Goal: Task Accomplishment & Management: Use online tool/utility

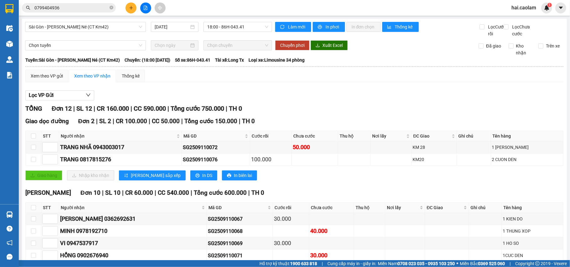
scroll to position [118, 0]
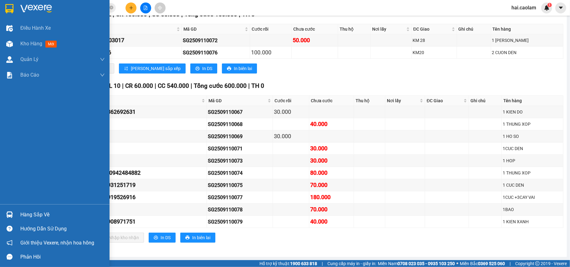
click at [40, 211] on div "Hàng sắp về" at bounding box center [62, 214] width 85 height 9
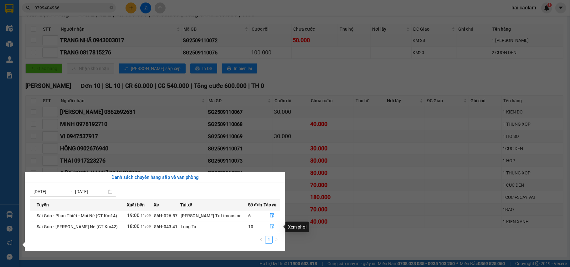
click at [270, 227] on icon "file-done" at bounding box center [272, 227] width 4 height 4
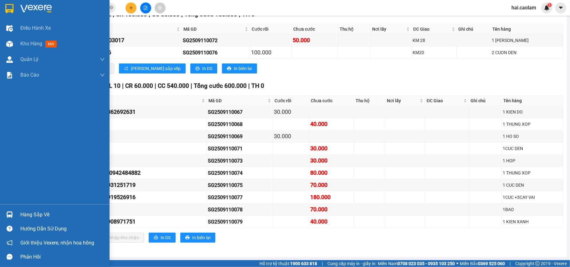
click at [46, 217] on div "Hàng sắp về" at bounding box center [62, 214] width 85 height 9
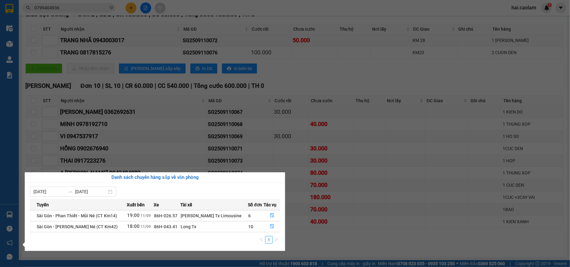
click at [266, 114] on section "Kết quả [PERSON_NAME] ( 32 ) Bộ lọc Mã ĐH Trạng thái Món hàng Thu hộ [PERSON_NA…" at bounding box center [285, 133] width 570 height 267
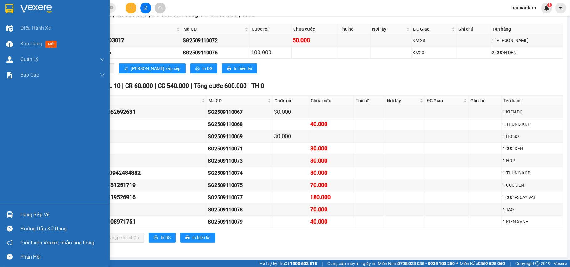
click at [37, 213] on div "Hàng sắp về" at bounding box center [62, 214] width 85 height 9
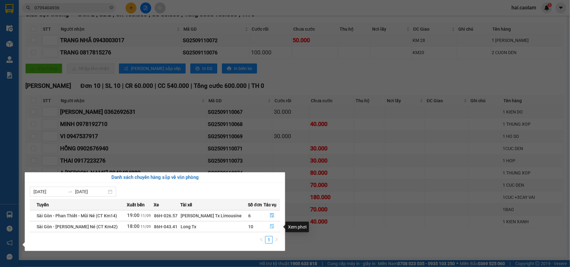
click at [272, 229] on icon "file-done" at bounding box center [272, 226] width 4 height 4
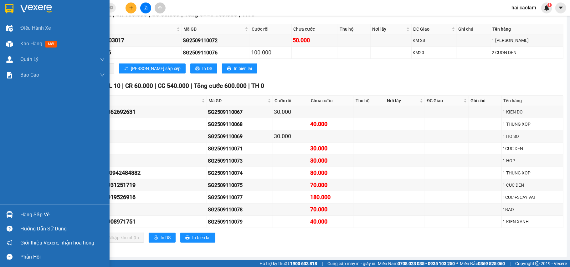
click at [16, 213] on div "Hàng sắp về" at bounding box center [55, 215] width 110 height 14
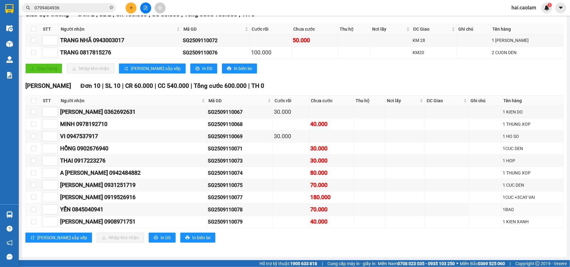
click at [336, 203] on section "Kết quả [PERSON_NAME] ( 32 ) Bộ lọc Mã ĐH Trạng thái Món hàng Thu hộ [PERSON_NA…" at bounding box center [285, 133] width 570 height 267
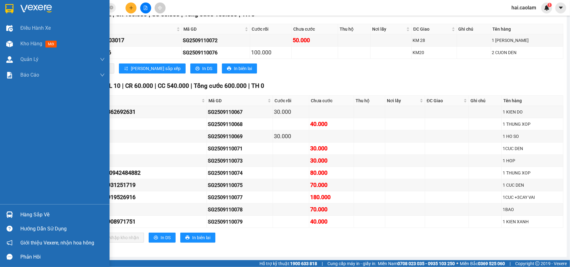
click at [35, 212] on div "Hàng sắp về" at bounding box center [62, 214] width 85 height 9
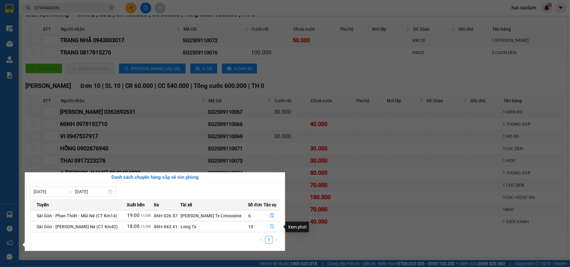
click at [270, 228] on icon "file-done" at bounding box center [272, 226] width 4 height 4
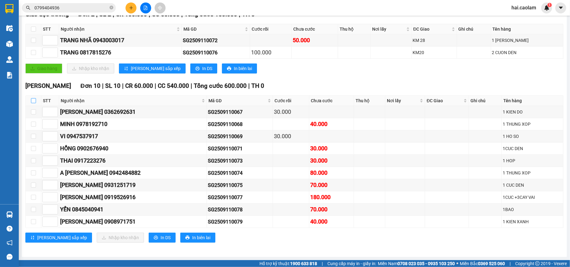
click at [34, 98] on input "checkbox" at bounding box center [33, 100] width 5 height 5
checkbox input "true"
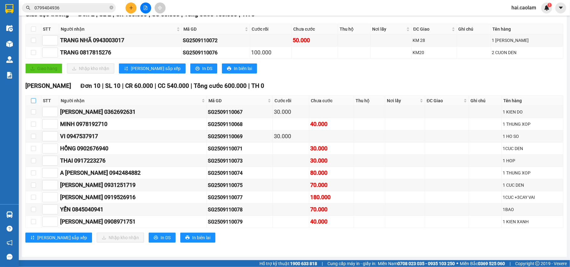
checkbox input "true"
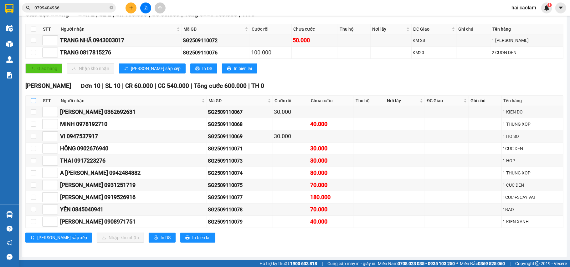
checkbox input "true"
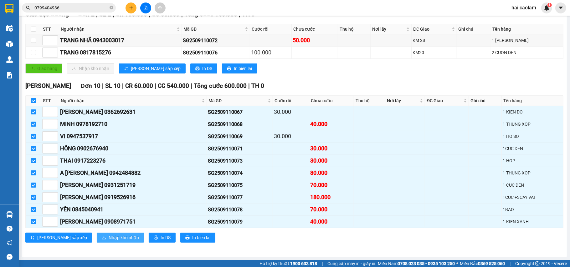
click at [109, 240] on span "Nhập kho nhận" at bounding box center [124, 237] width 30 height 7
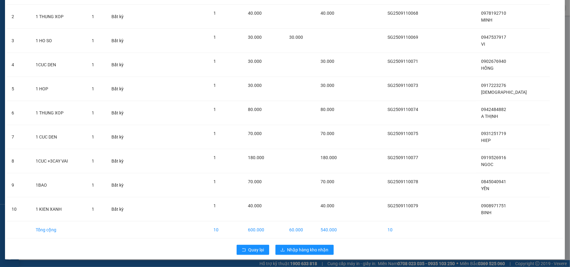
scroll to position [73, 0]
click at [302, 250] on span "Nhập hàng kho nhận" at bounding box center [307, 250] width 41 height 7
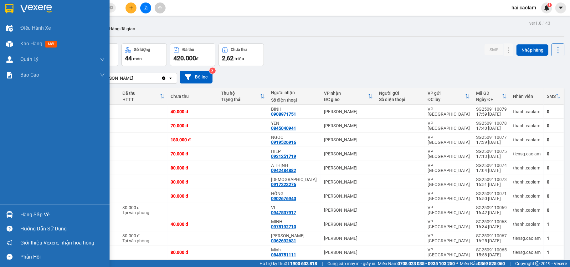
click at [48, 214] on div "Hàng sắp về" at bounding box center [62, 214] width 85 height 9
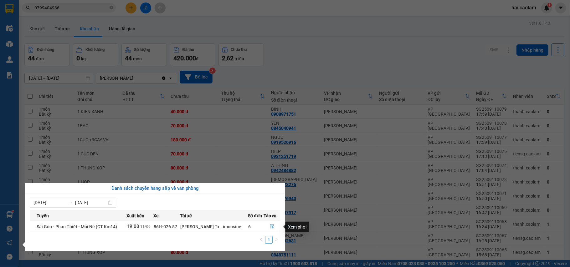
click at [270, 226] on icon "file-done" at bounding box center [272, 227] width 4 height 4
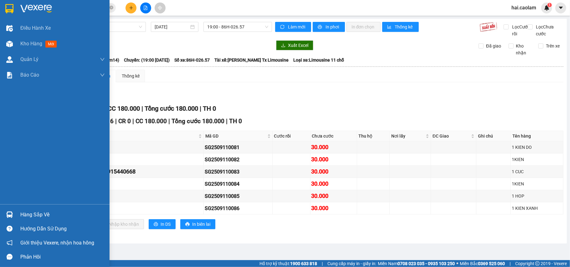
click at [28, 214] on div "Hàng sắp về" at bounding box center [62, 214] width 85 height 9
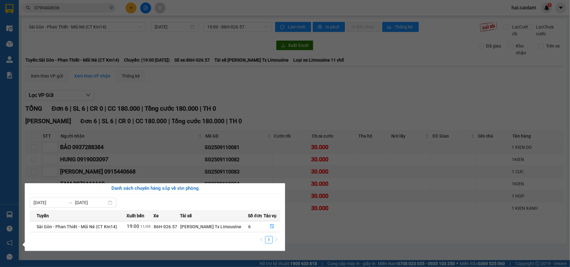
click at [274, 133] on section "Kết quả [PERSON_NAME] ( 32 ) Bộ lọc Mã ĐH Trạng thái Món hàng Thu hộ [PERSON_NA…" at bounding box center [285, 133] width 570 height 267
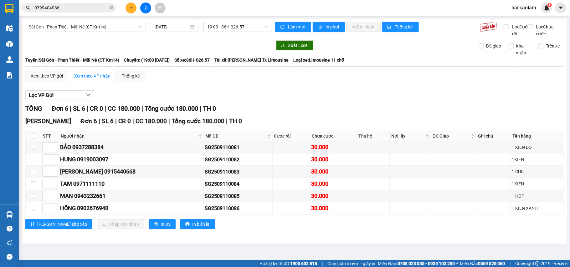
click at [108, 8] on input "0799404936" at bounding box center [71, 7] width 74 height 7
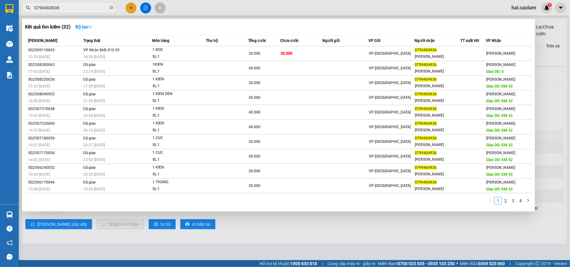
drag, startPoint x: 90, startPoint y: 5, endPoint x: 28, endPoint y: 13, distance: 62.4
click at [24, 13] on div "Kết quả [PERSON_NAME] ( 32 ) Bộ lọc Mã ĐH Trạng thái Món hàng Thu hộ [PERSON_NA…" at bounding box center [61, 8] width 122 height 11
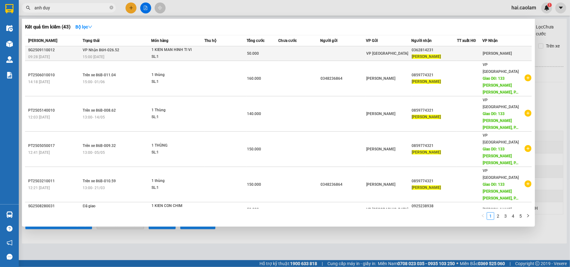
type input "anh duy"
click at [277, 56] on div "50.000" at bounding box center [262, 53] width 31 height 7
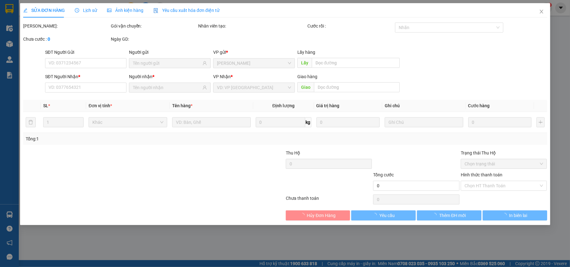
type input "0362814231"
type input "[PERSON_NAME]"
type input "50.000"
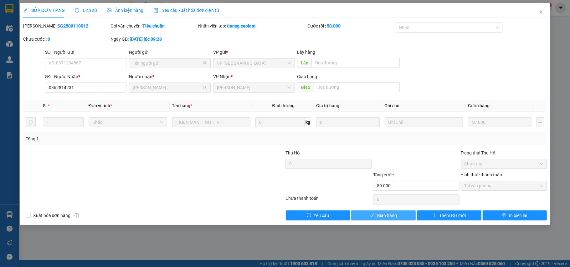
click at [397, 214] on button "Giao hàng" at bounding box center [383, 216] width 64 height 10
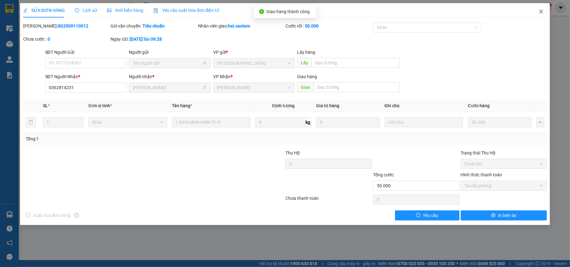
click at [541, 10] on icon "close" at bounding box center [541, 11] width 5 height 5
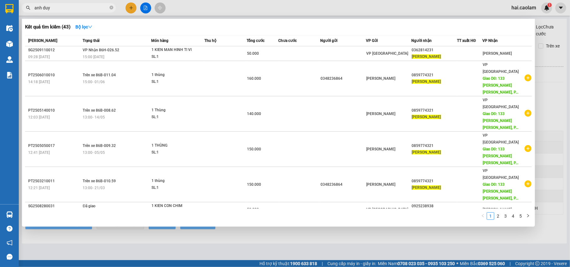
drag, startPoint x: 91, startPoint y: 7, endPoint x: 0, endPoint y: 7, distance: 90.8
click at [0, 7] on section "Kết quả [PERSON_NAME] ( 43 ) Bộ lọc Mã ĐH Trạng thái Món hàng Thu hộ [PERSON_NA…" at bounding box center [285, 133] width 570 height 267
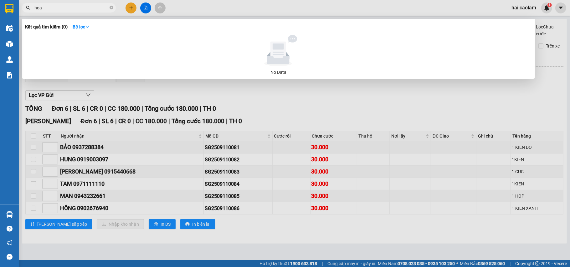
type input "hoai"
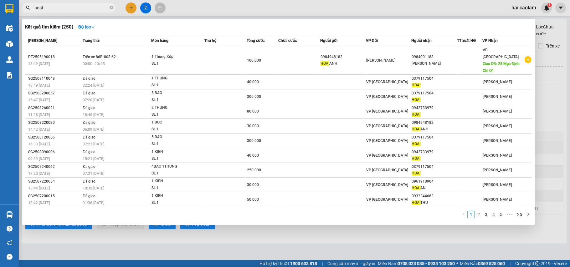
click at [110, 8] on icon "close-circle" at bounding box center [112, 8] width 4 height 4
